Goal: Task Accomplishment & Management: Use online tool/utility

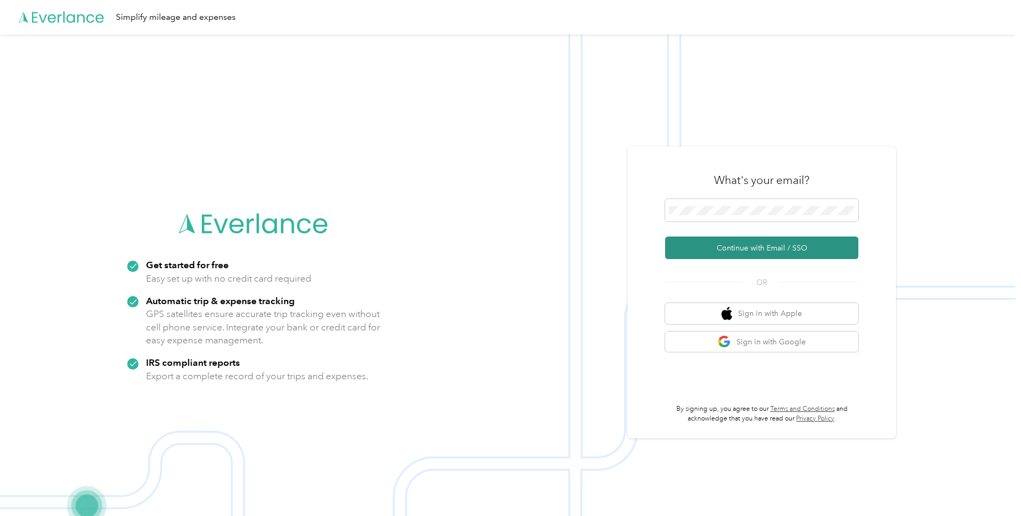
click at [758, 252] on button "Continue with Email / SSO" at bounding box center [761, 248] width 193 height 23
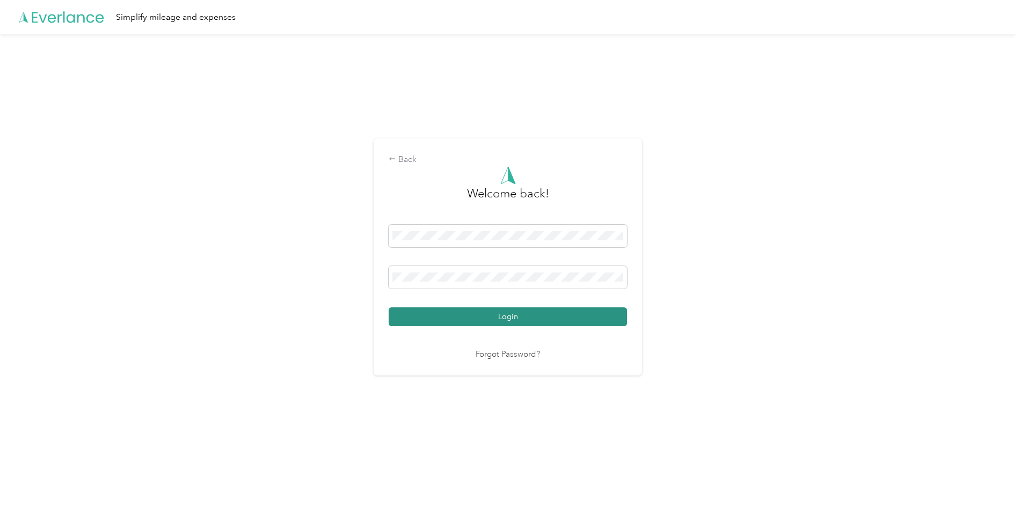
click at [483, 316] on button "Login" at bounding box center [508, 317] width 238 height 19
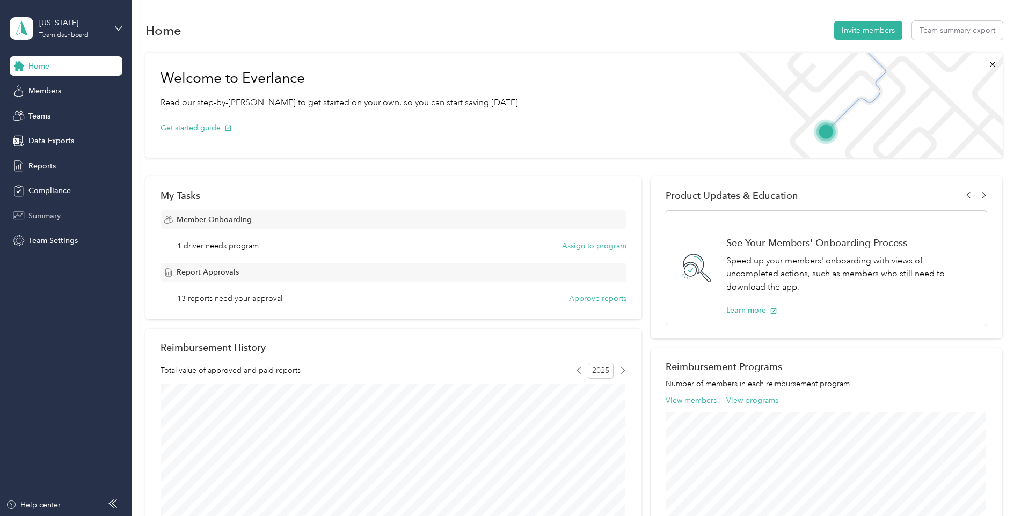
click at [39, 214] on span "Summary" at bounding box center [44, 215] width 32 height 11
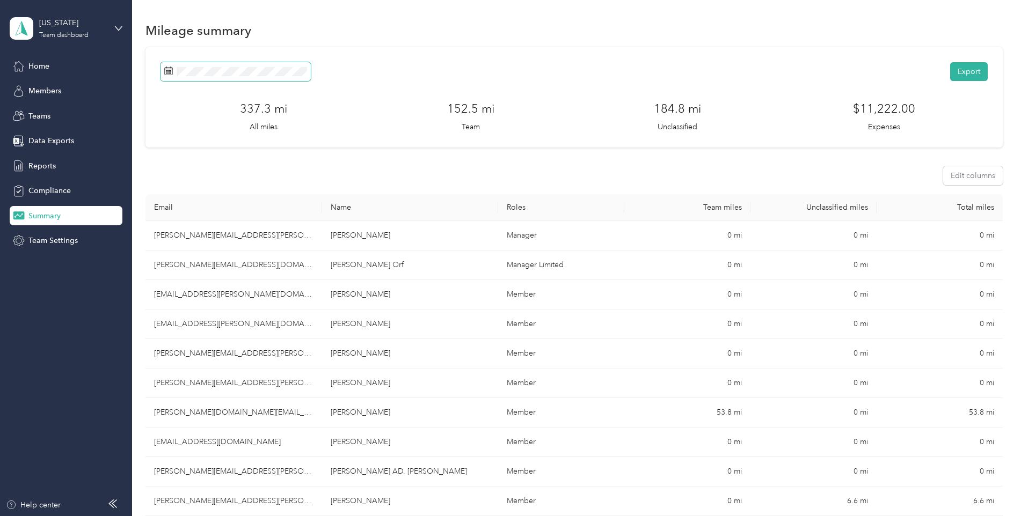
click at [170, 72] on icon at bounding box center [168, 71] width 9 height 9
click at [168, 71] on rect at bounding box center [168, 70] width 1 height 1
click at [962, 74] on button "Export" at bounding box center [969, 71] width 38 height 19
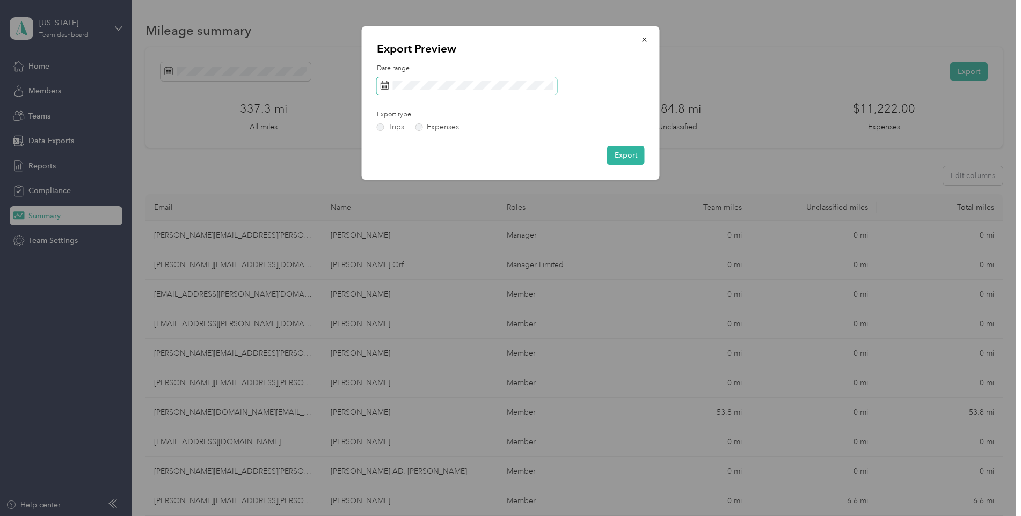
click at [384, 85] on rect at bounding box center [383, 84] width 1 height 1
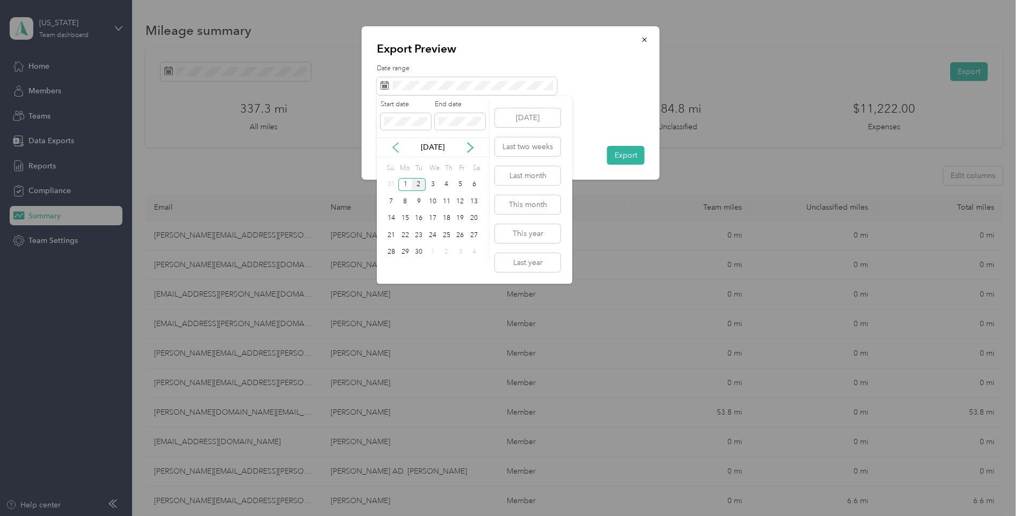
click at [397, 150] on icon at bounding box center [395, 147] width 11 height 11
click at [461, 184] on div "1" at bounding box center [461, 184] width 14 height 13
click at [391, 269] on div "31" at bounding box center [391, 269] width 14 height 13
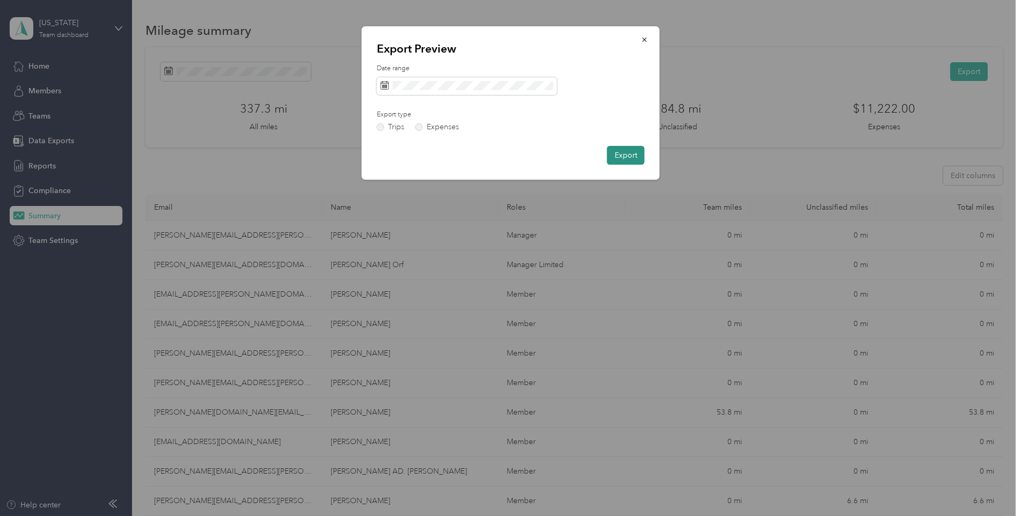
click at [630, 155] on button "Export" at bounding box center [626, 155] width 38 height 19
